Goal: Information Seeking & Learning: Learn about a topic

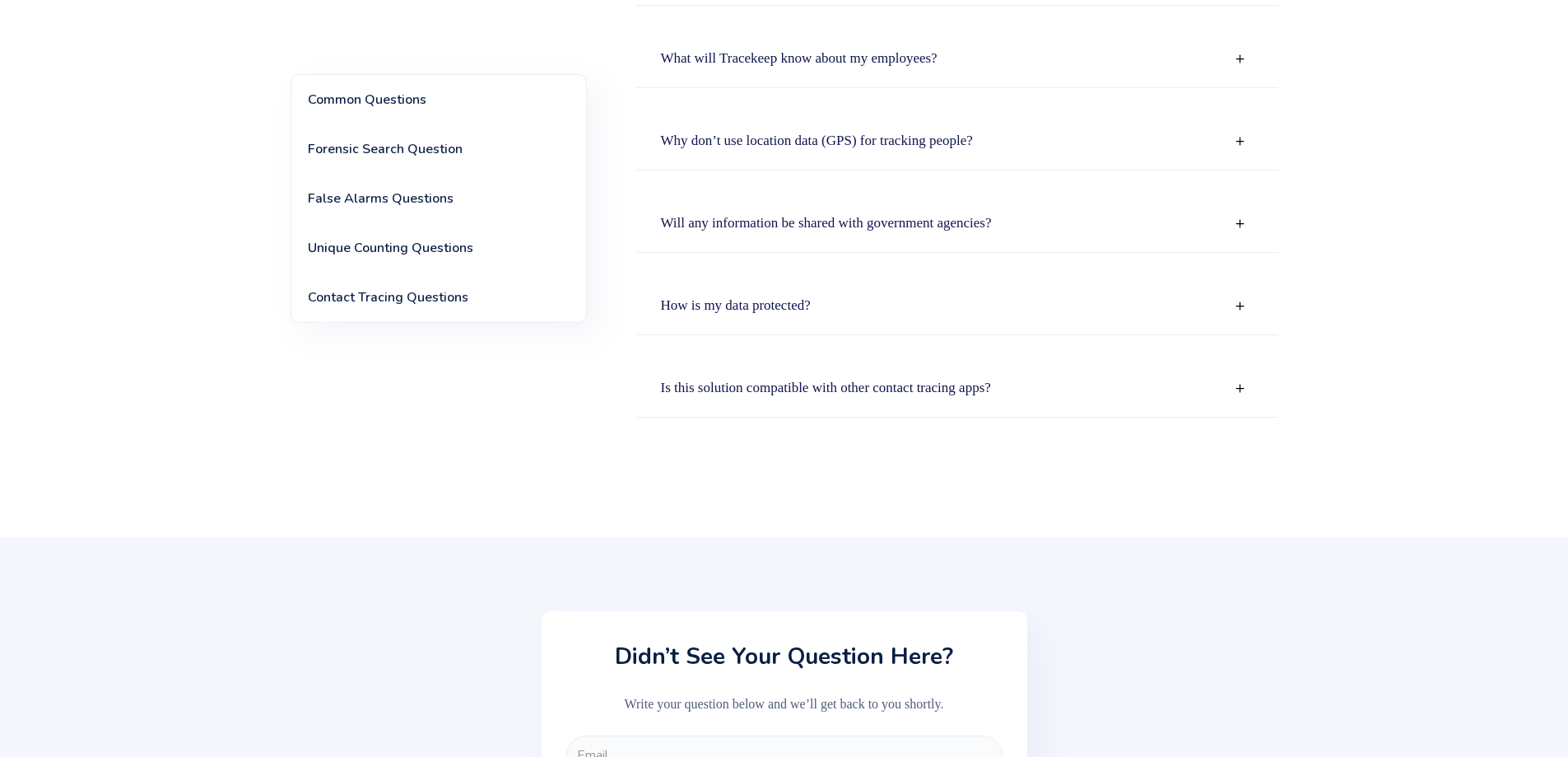
scroll to position [3007, 0]
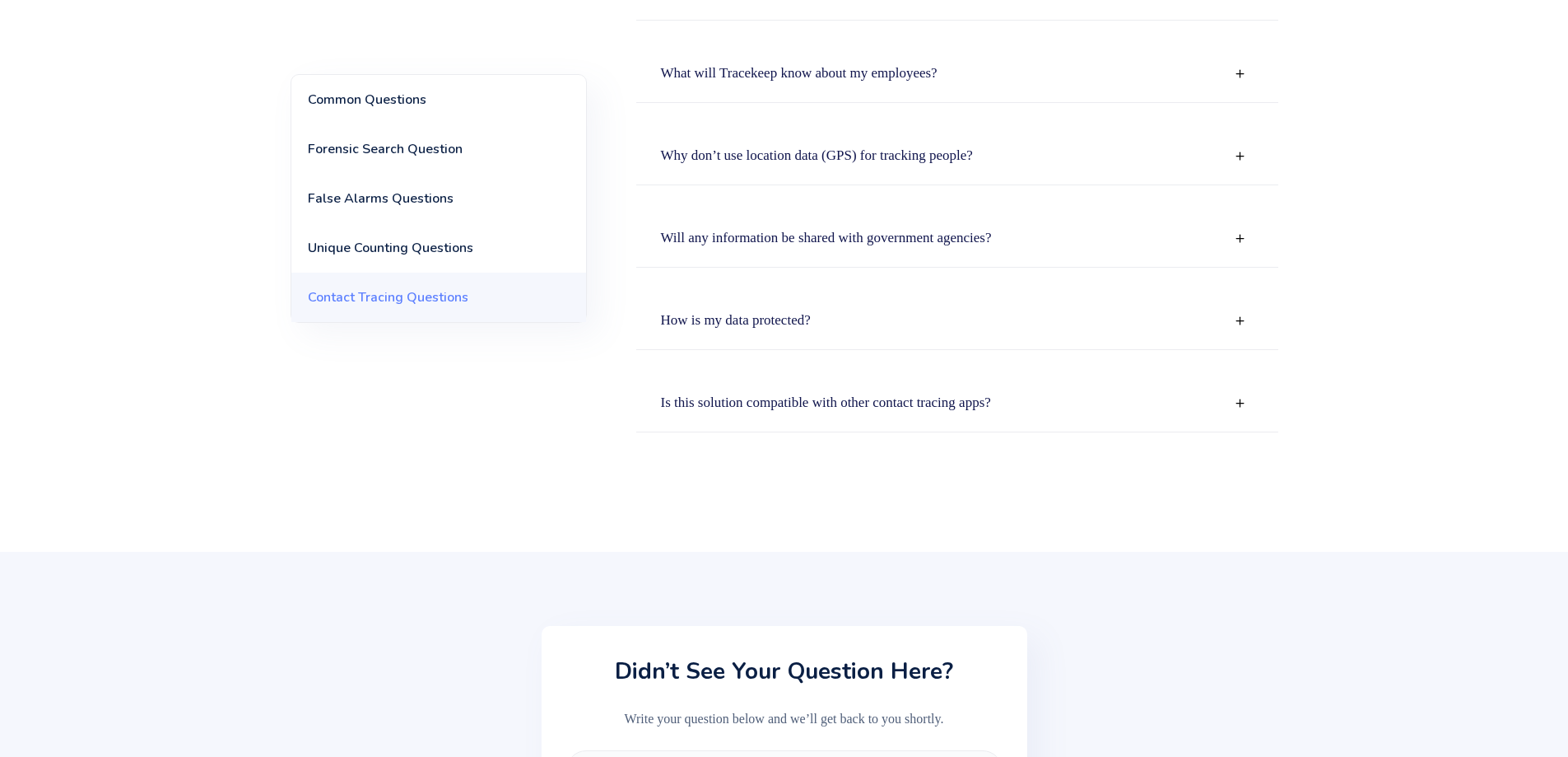
click at [926, 389] on div "Is this solution compatible with other contact tracing apps?" at bounding box center [957, 404] width 642 height 58
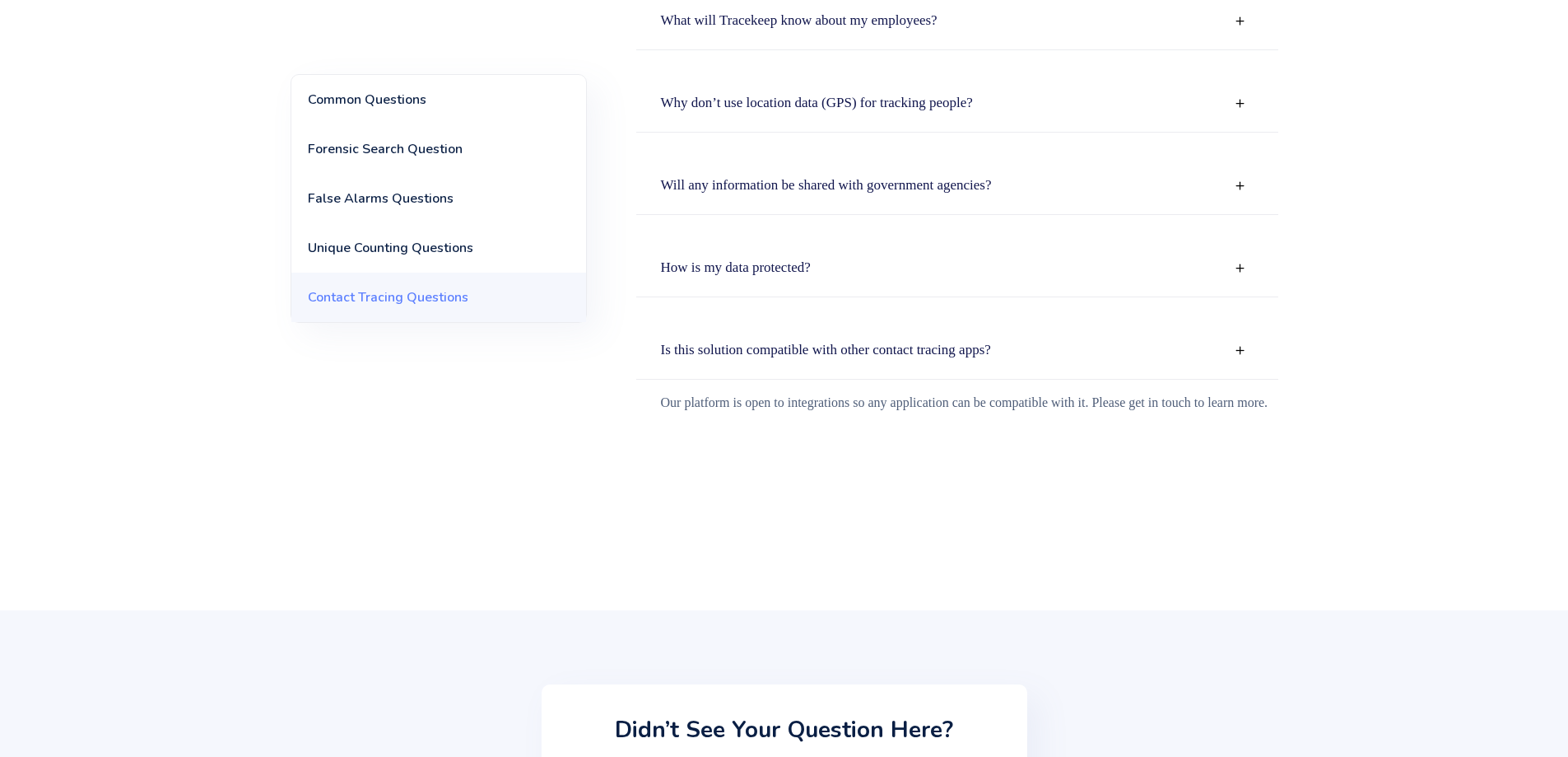
scroll to position [3089, 0]
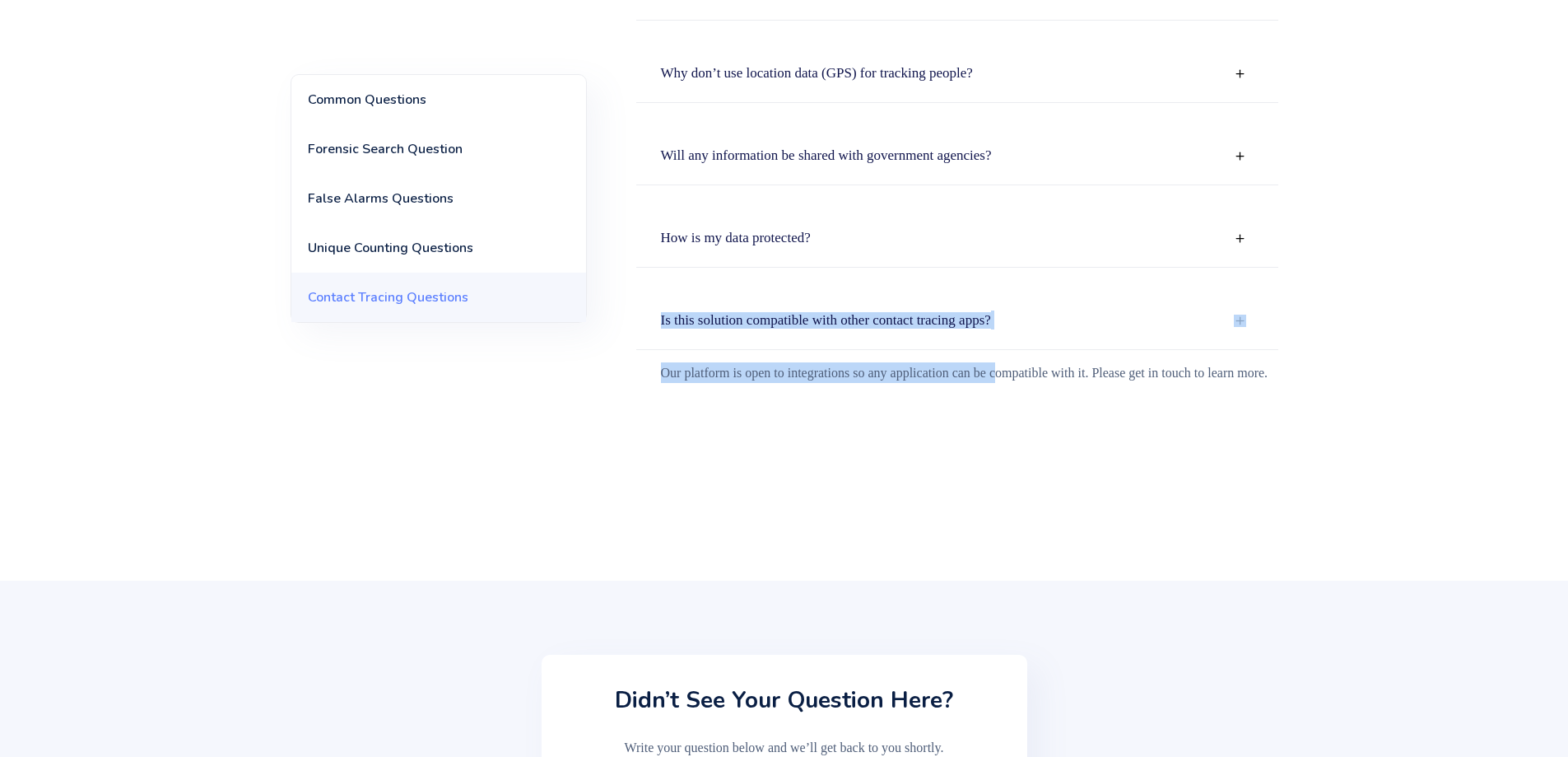
drag, startPoint x: 636, startPoint y: 325, endPoint x: 1010, endPoint y: 381, distance: 378.2
click at [1008, 380] on div "Is this solution compatible with other contact tracing apps? Our platform is op…" at bounding box center [957, 382] width 642 height 181
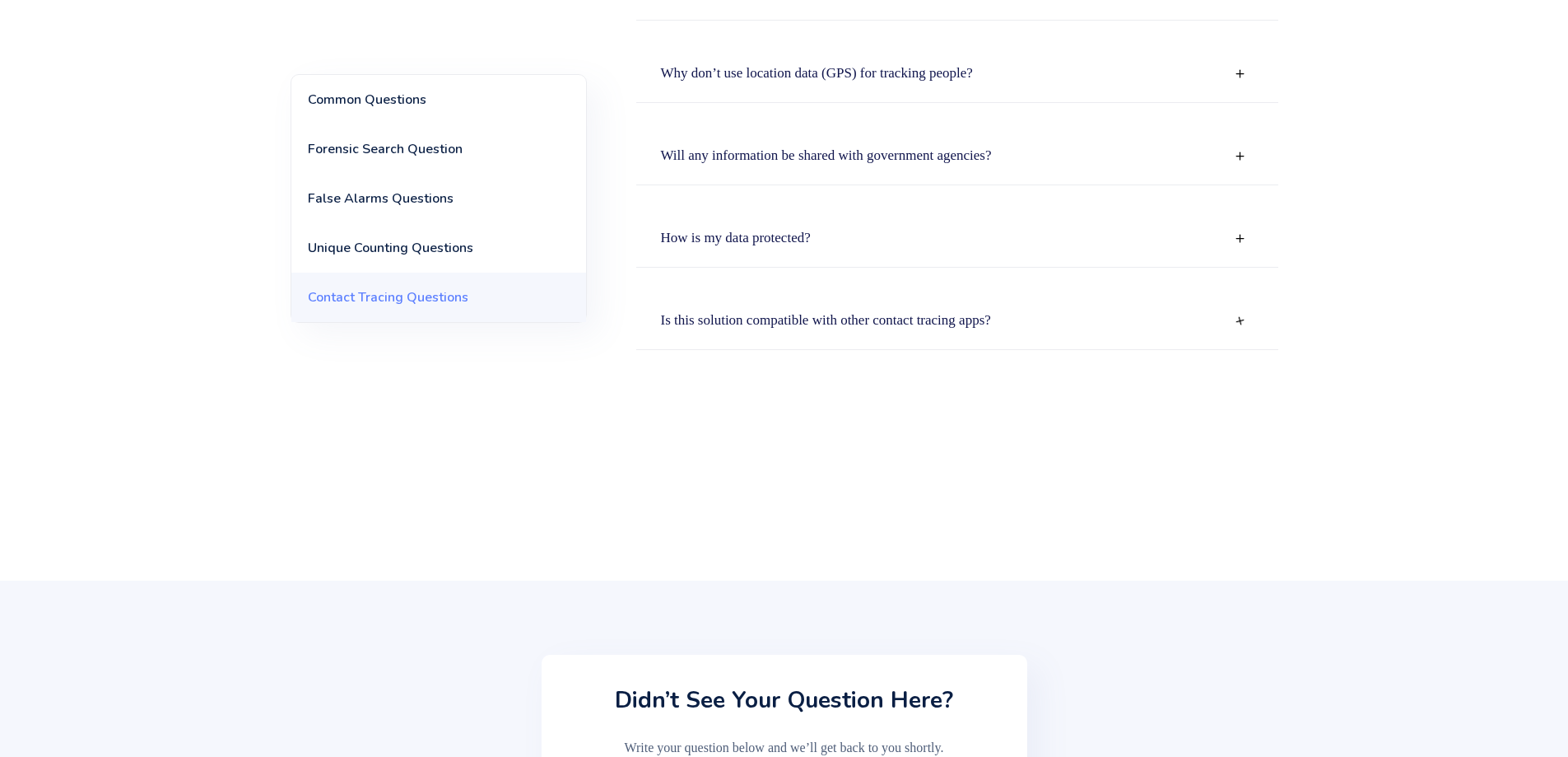
click at [1052, 458] on div "Our platform is open to integrations so any application can be compatible with …" at bounding box center [957, 412] width 642 height 124
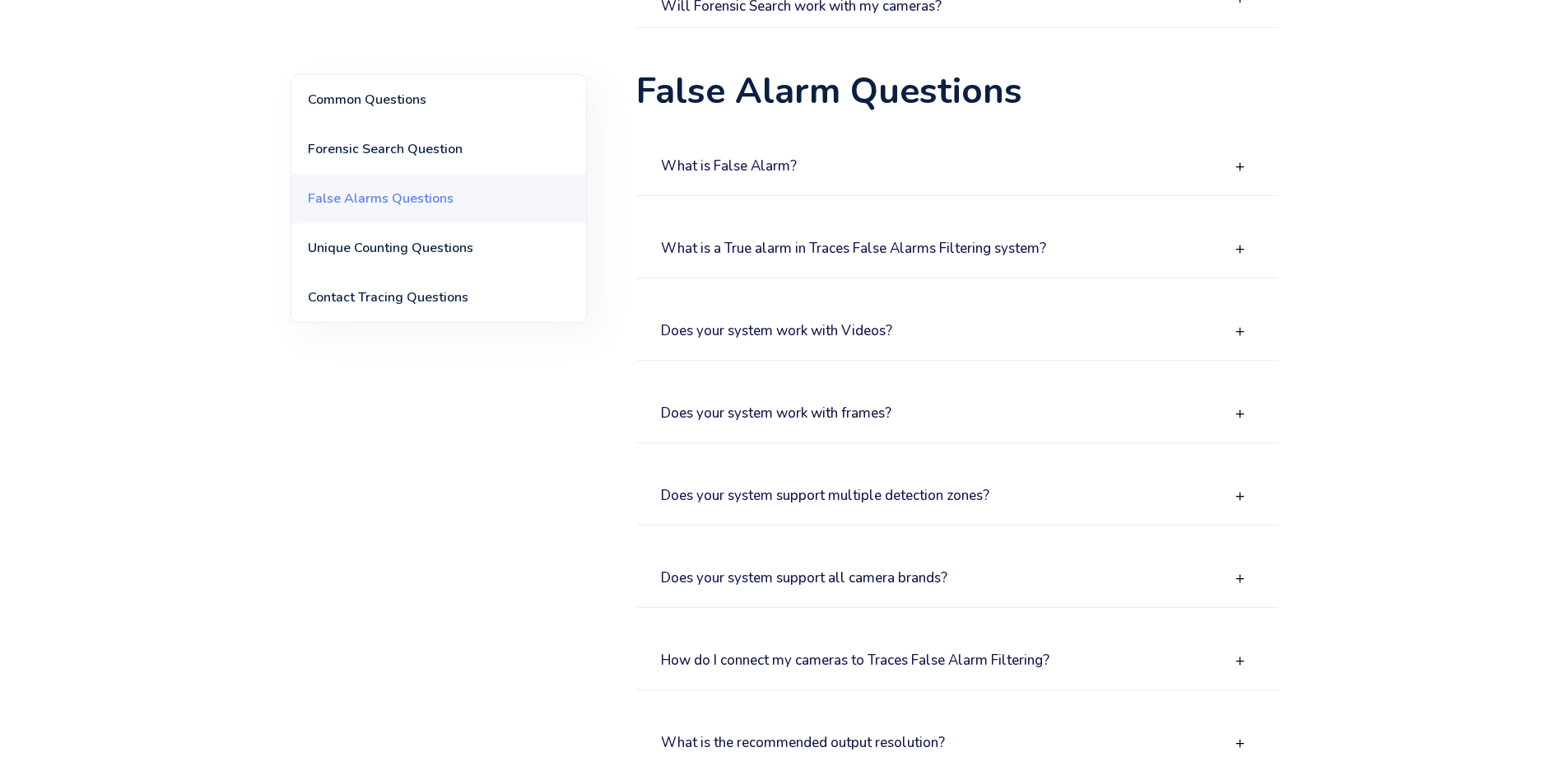
scroll to position [988, 0]
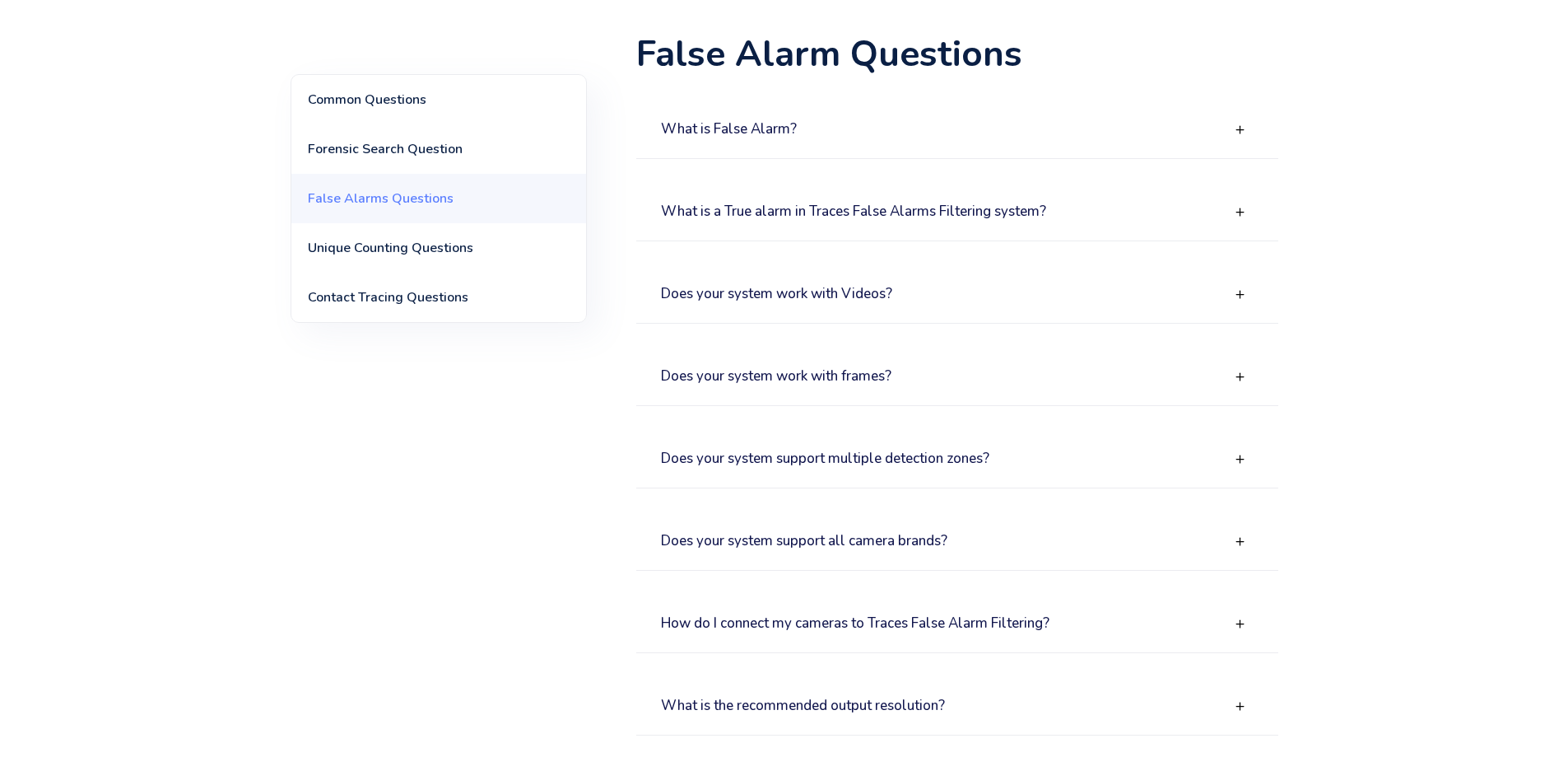
click at [848, 144] on div "What is False Alarm?" at bounding box center [957, 130] width 642 height 58
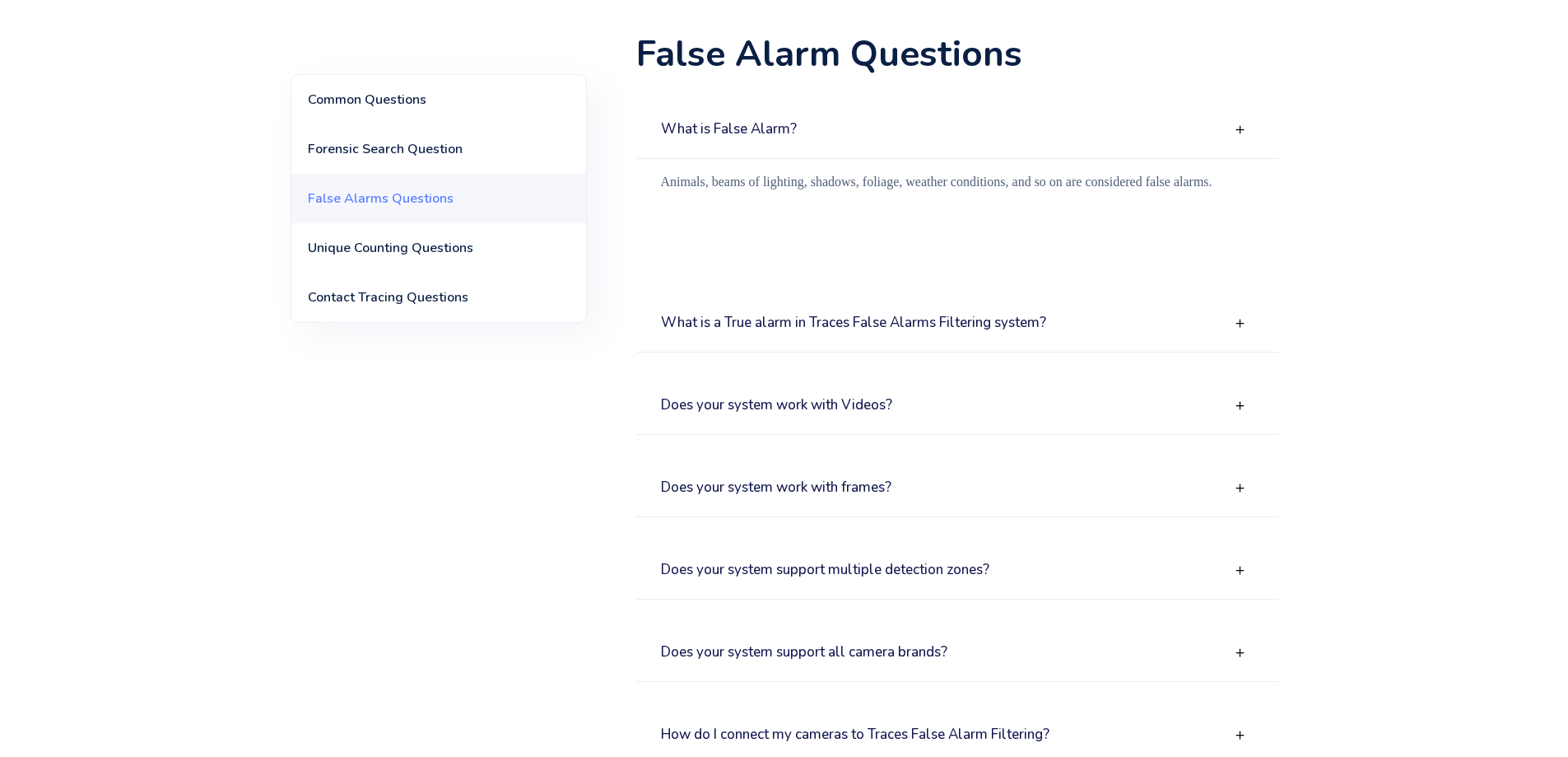
click at [848, 138] on div "What is False Alarm?" at bounding box center [957, 130] width 642 height 58
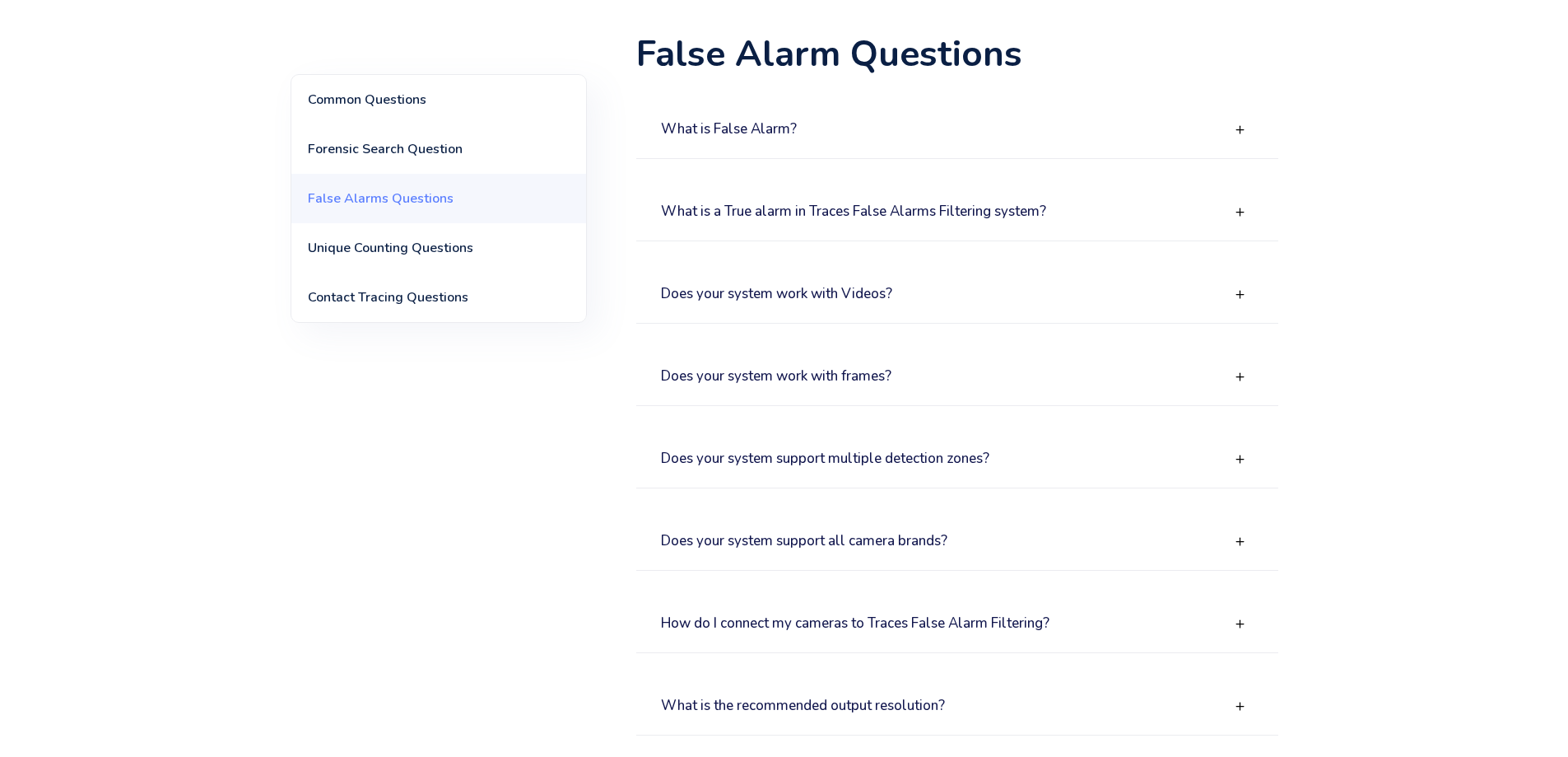
scroll to position [1071, 0]
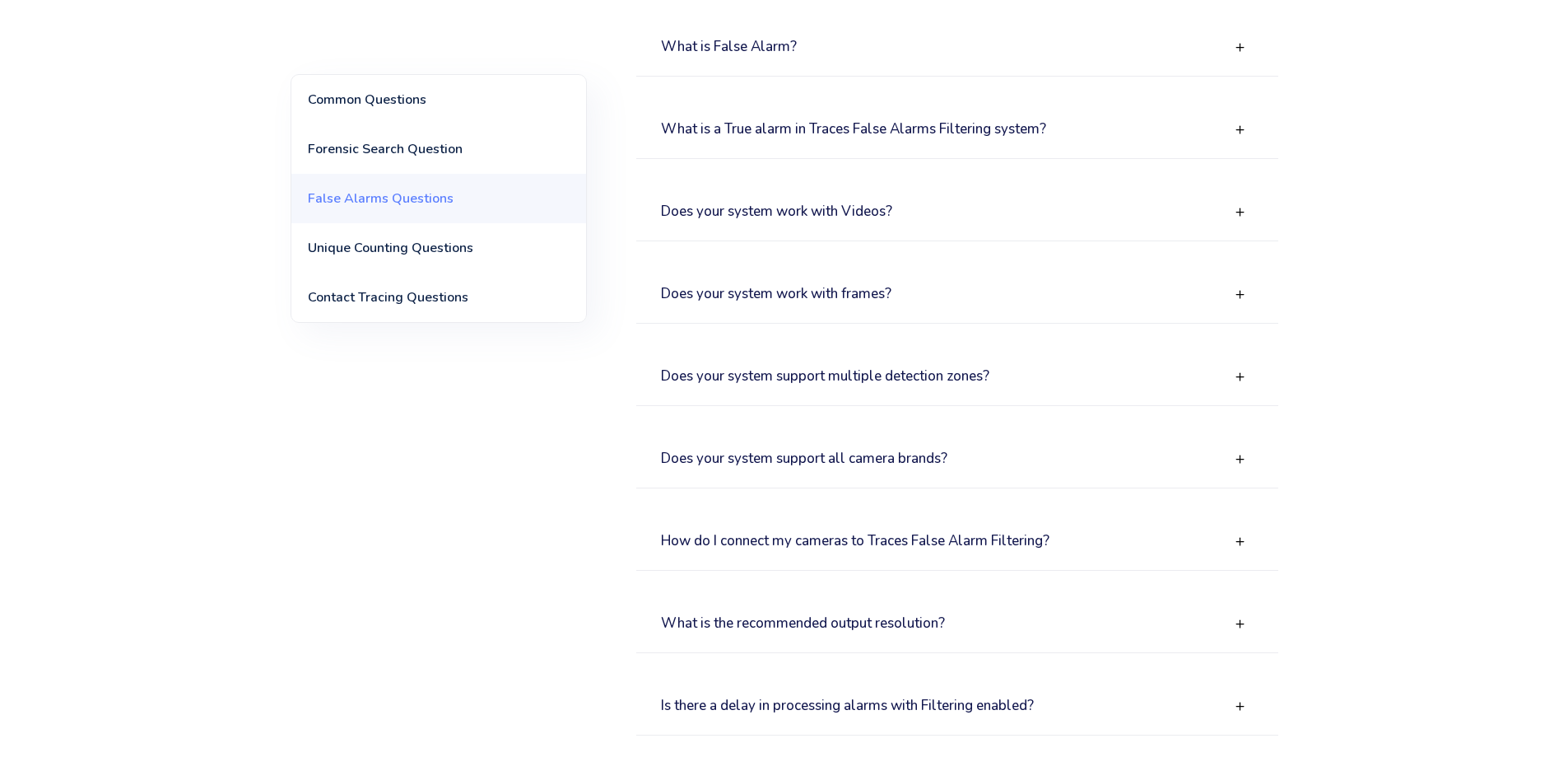
click at [832, 211] on h3 "Does your system work with Videos?" at bounding box center [776, 212] width 231 height 16
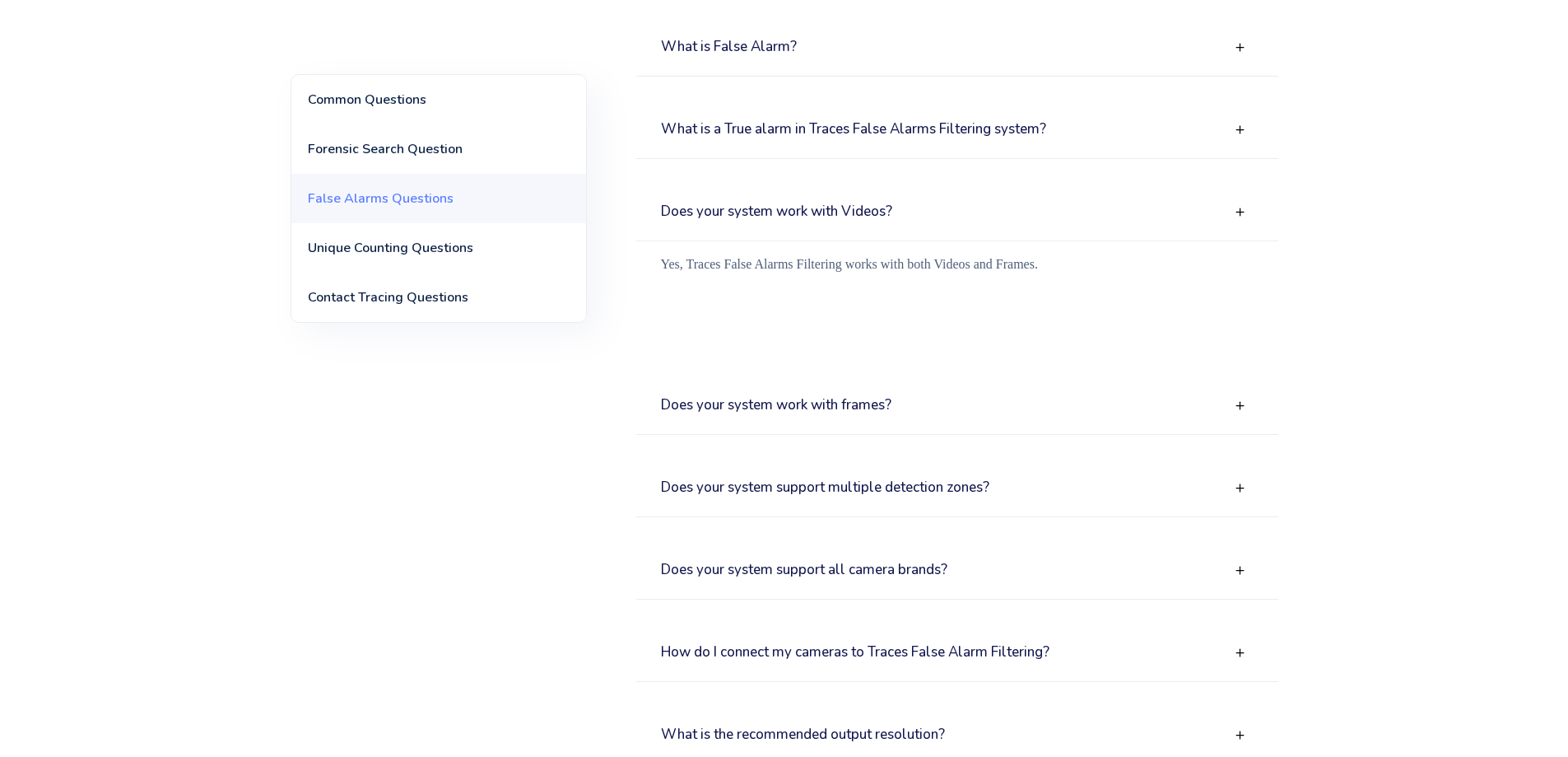
click at [832, 211] on h3 "Does your system work with Videos?" at bounding box center [776, 212] width 231 height 16
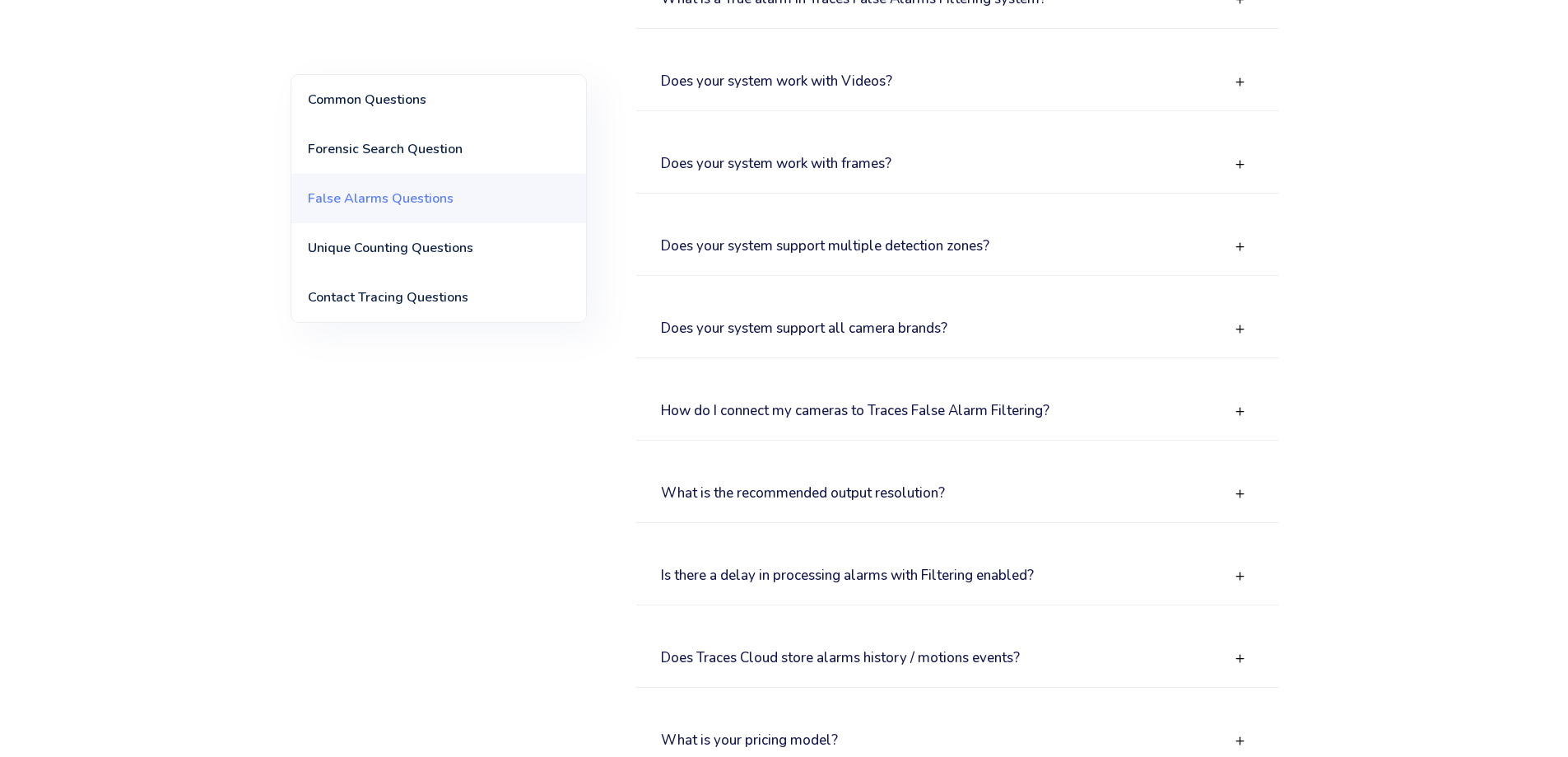
scroll to position [1318, 0]
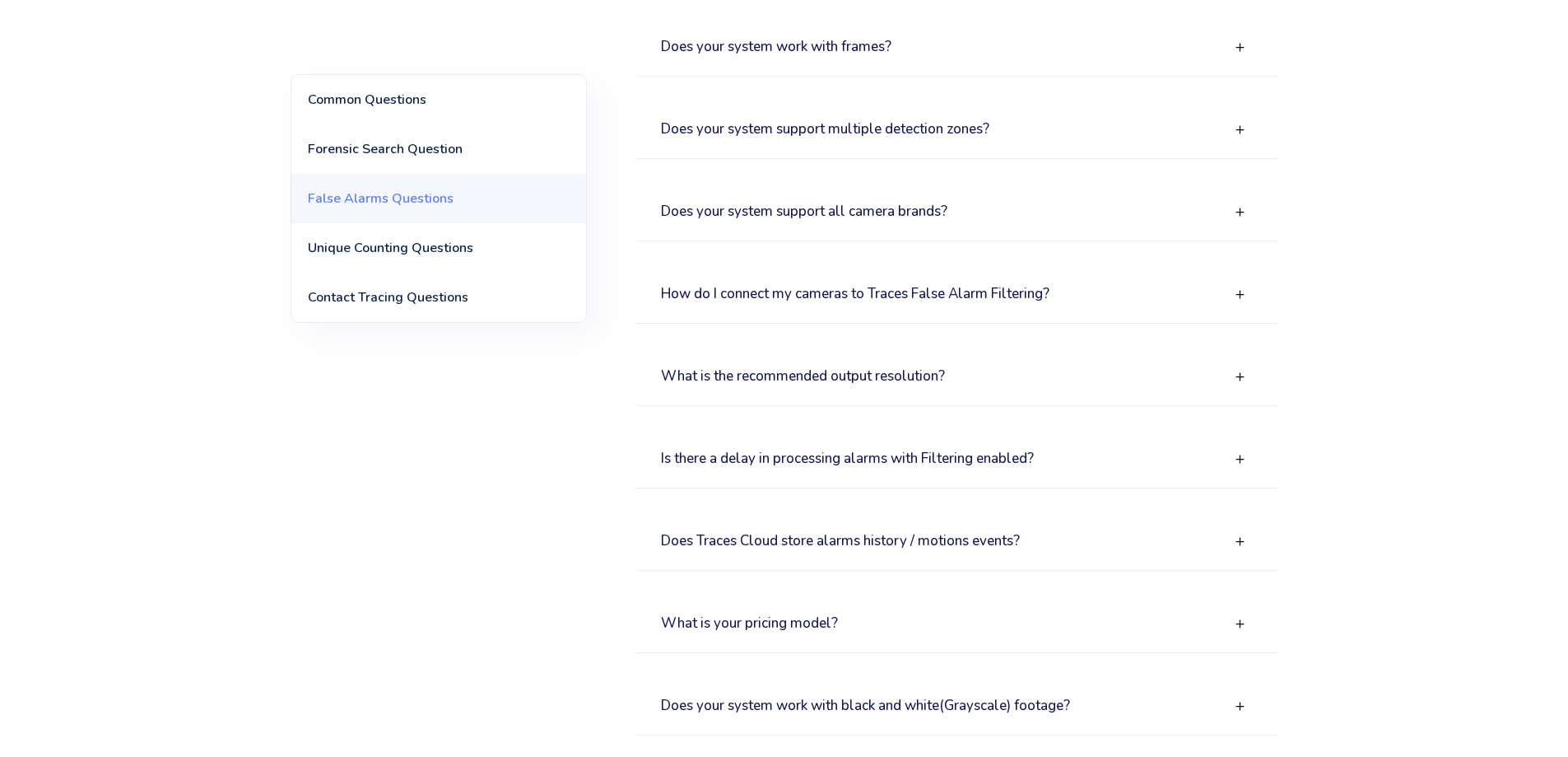
click at [860, 217] on h3 "Does your system support all camera brands?" at bounding box center [803, 212] width 287 height 16
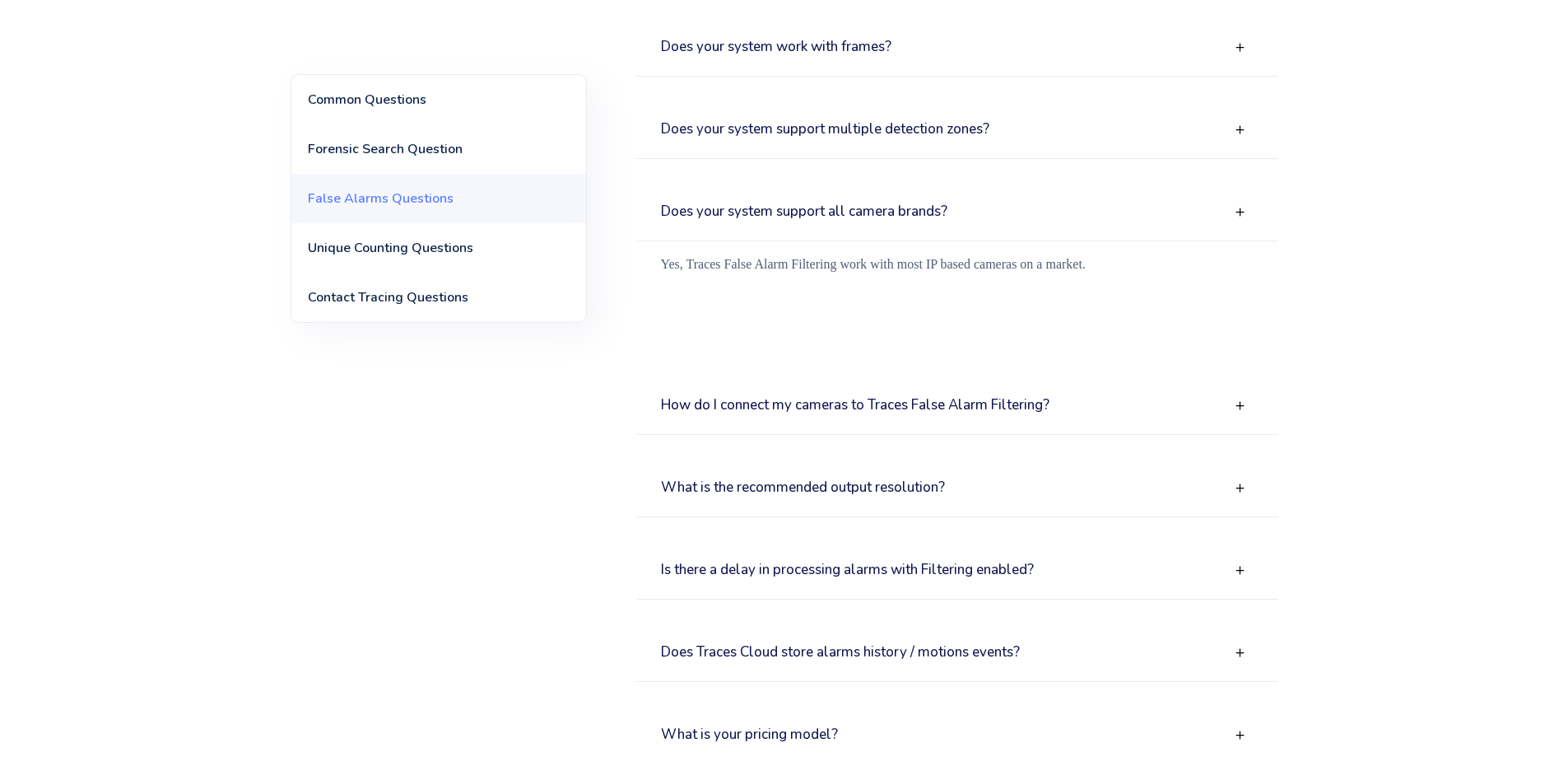
click at [860, 217] on h3 "Does your system support all camera brands?" at bounding box center [803, 212] width 287 height 16
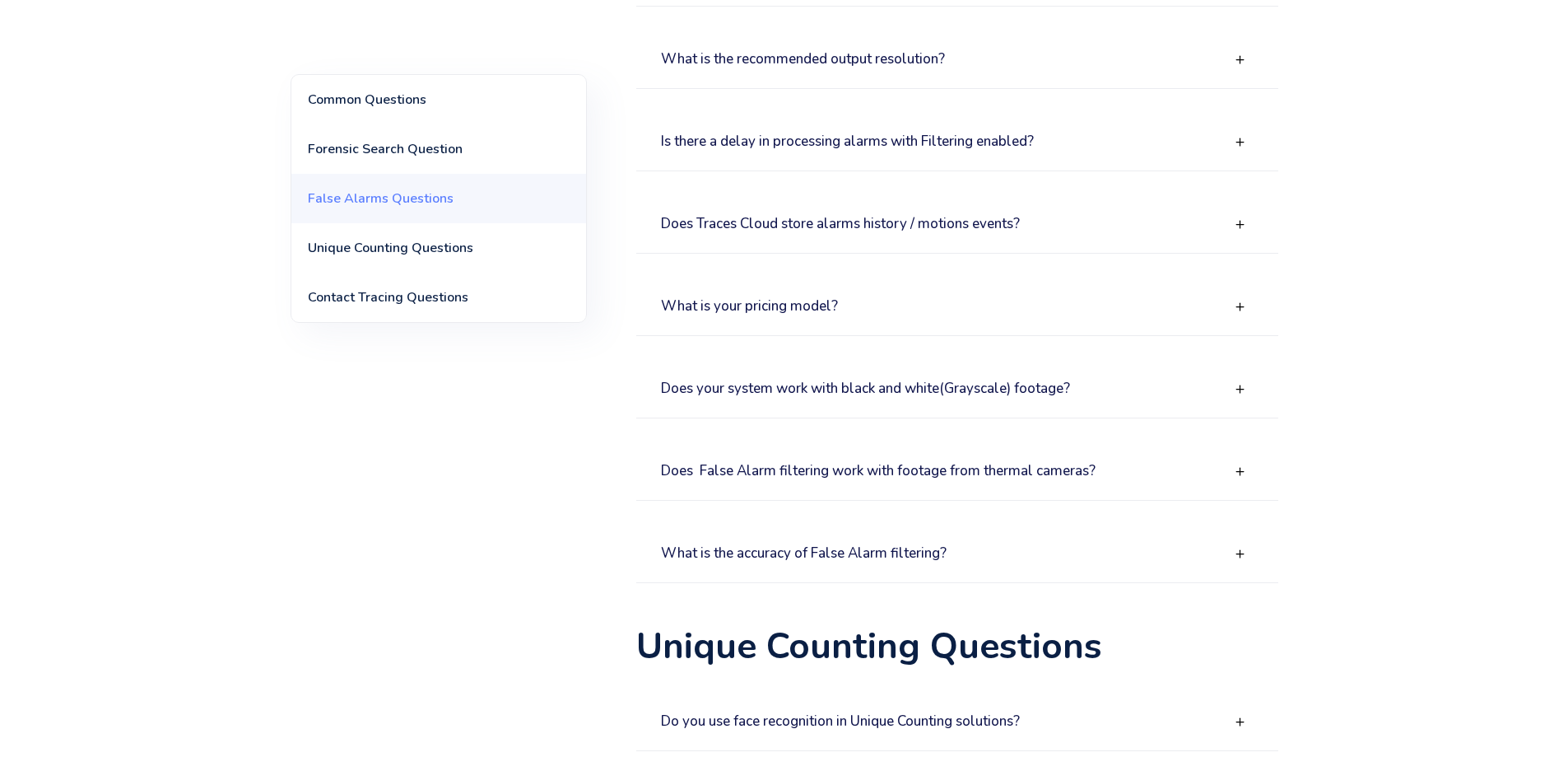
scroll to position [1647, 0]
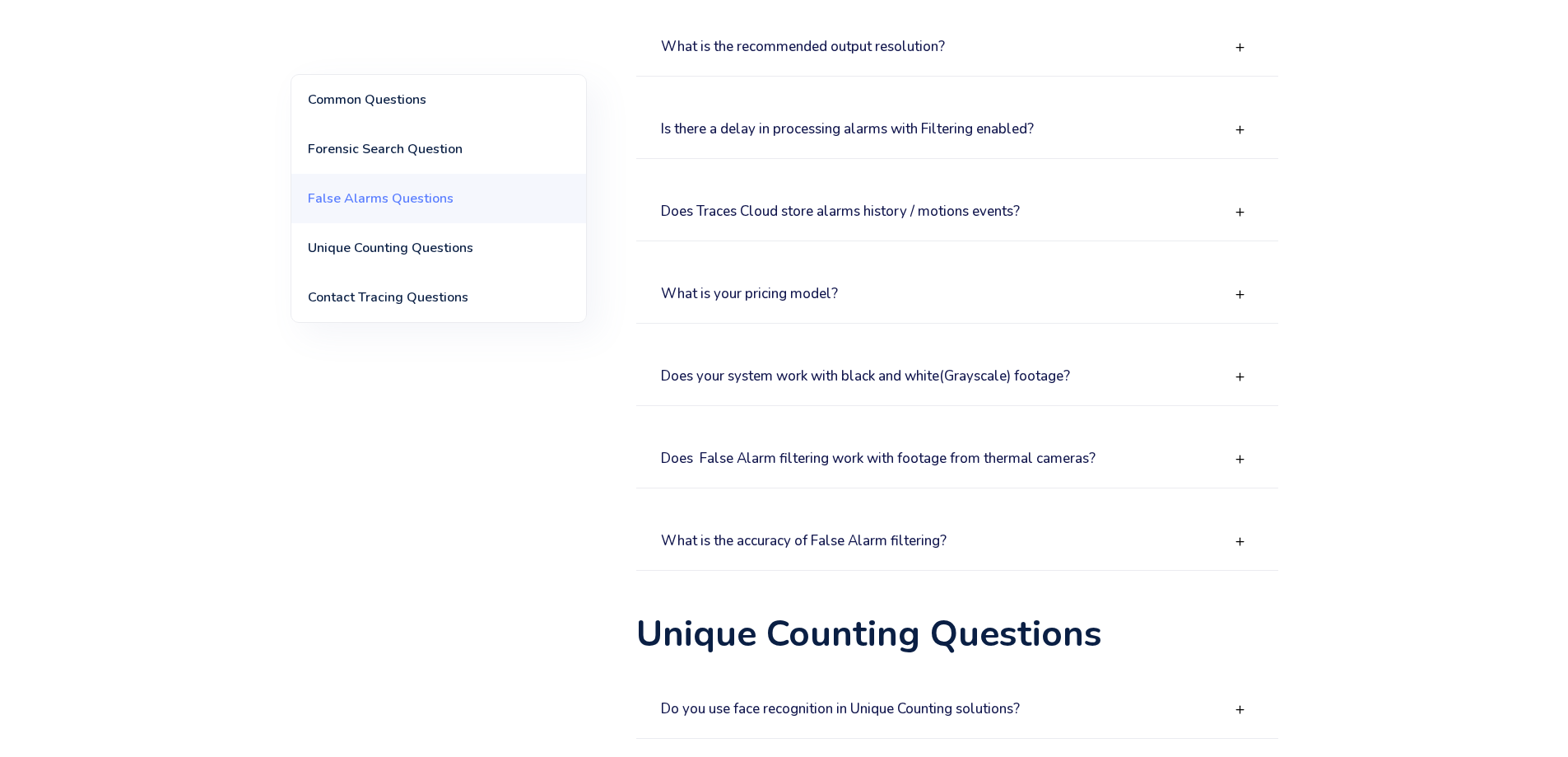
click at [818, 295] on h3 "What is your pricing model?" at bounding box center [749, 295] width 177 height 16
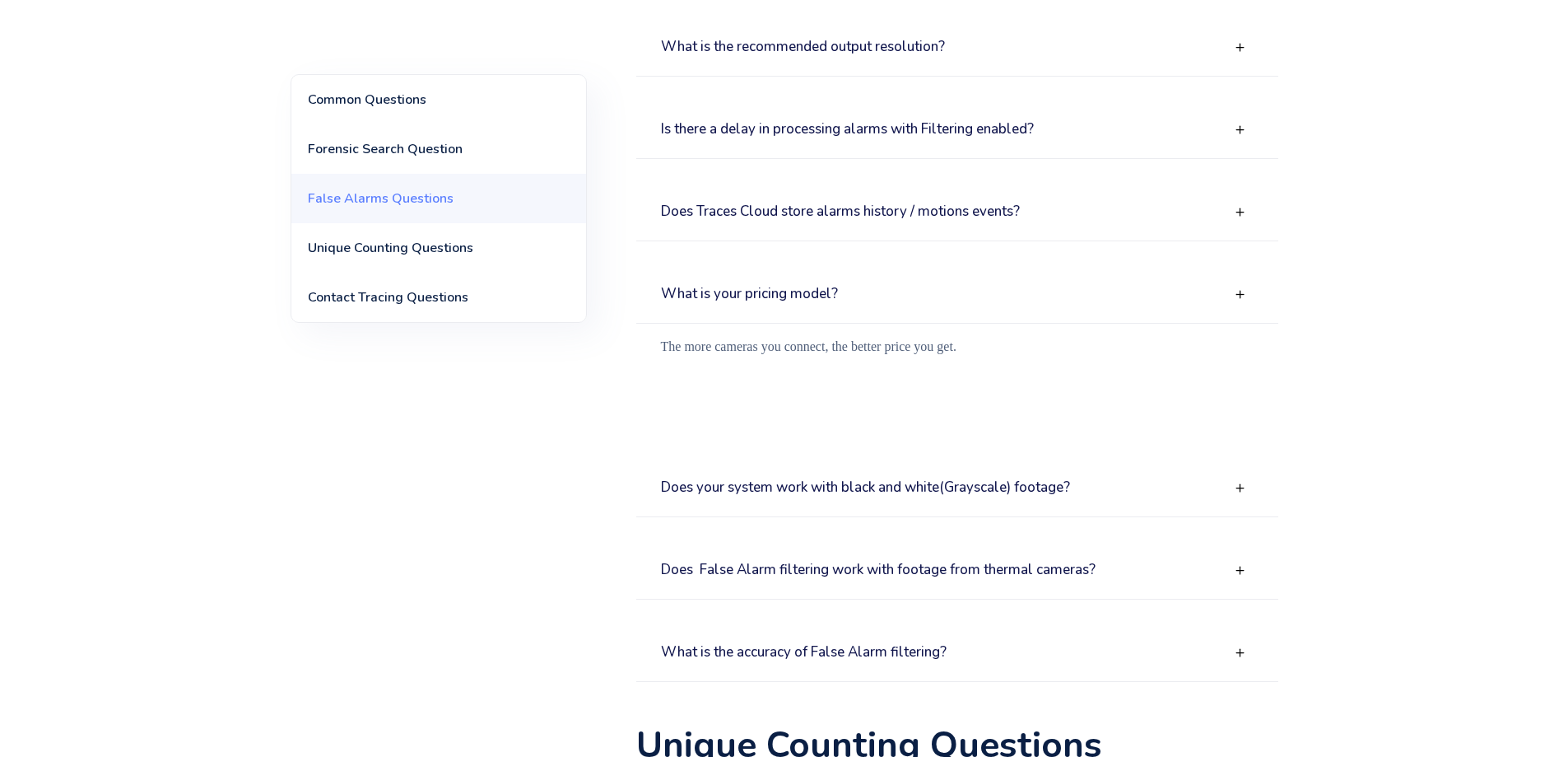
click at [819, 294] on h3 "What is your pricing model?" at bounding box center [749, 295] width 177 height 16
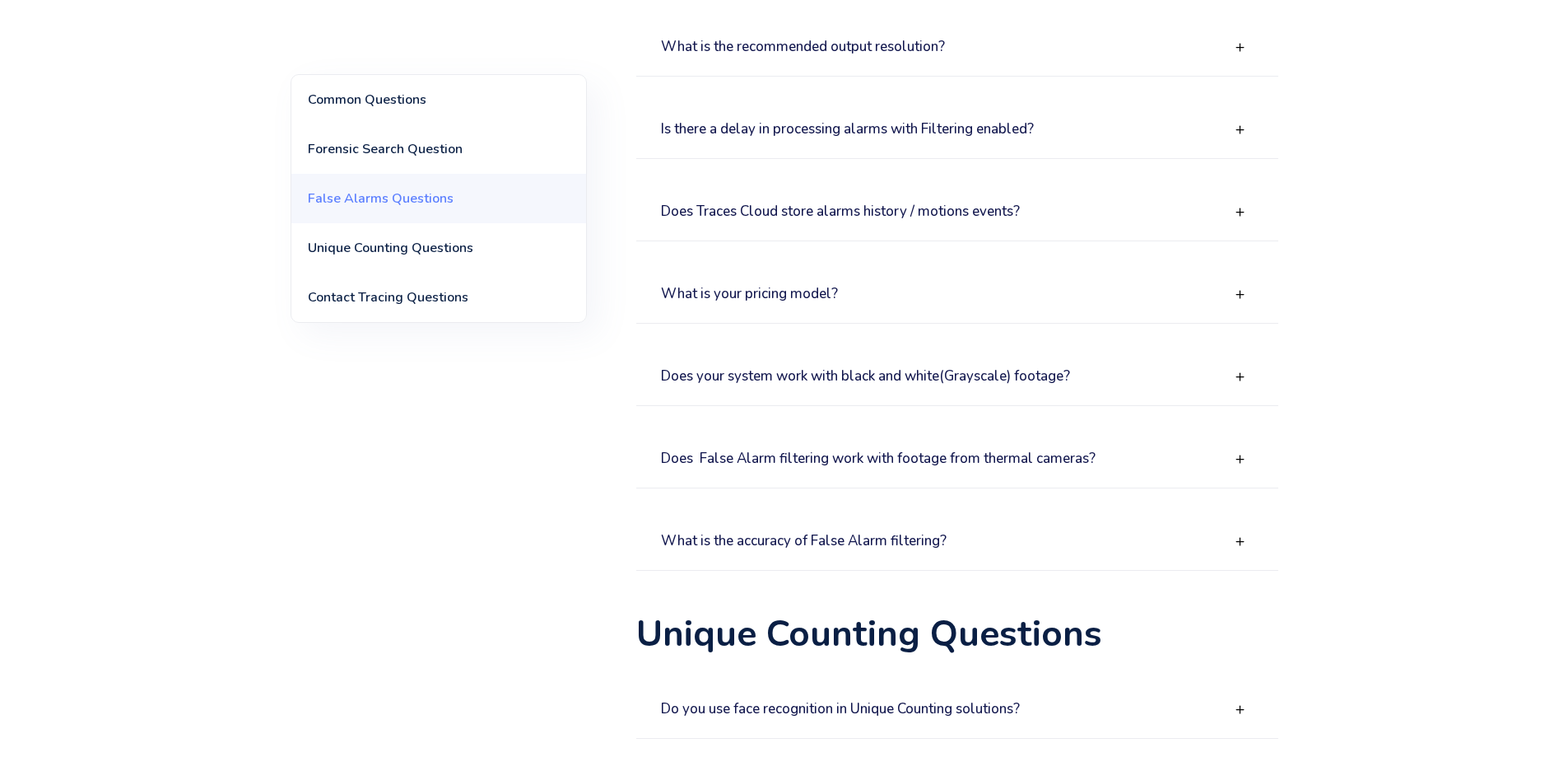
click at [432, 386] on div "Common Questions Forensic Search Question False Alarms Questions Unique Countin…" at bounding box center [784, 225] width 987 height 3448
